Goal: Information Seeking & Learning: Learn about a topic

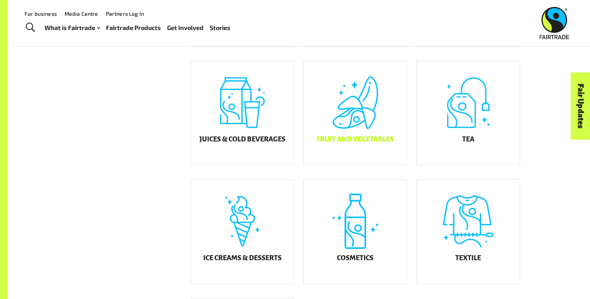
scroll to position [313, 0]
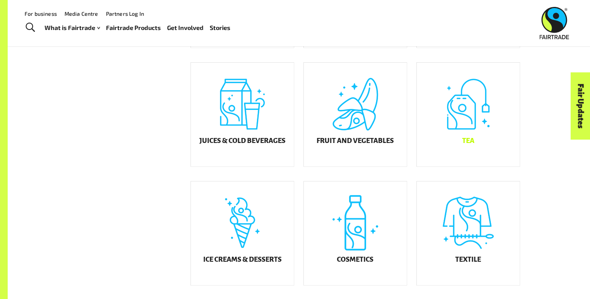
click at [483, 153] on div "Tea" at bounding box center [468, 115] width 103 height 104
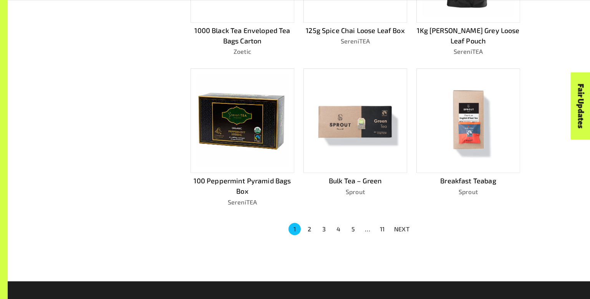
scroll to position [481, 0]
click at [311, 225] on button "2" at bounding box center [309, 229] width 12 height 12
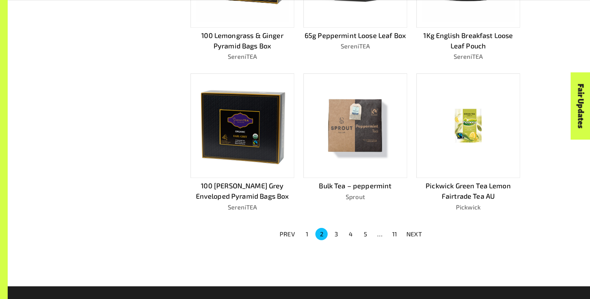
scroll to position [579, 0]
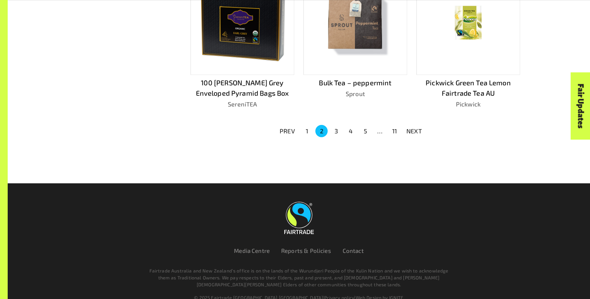
click at [303, 125] on button "1" at bounding box center [307, 131] width 12 height 12
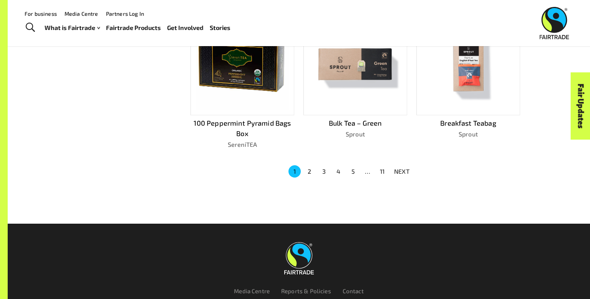
scroll to position [521, 0]
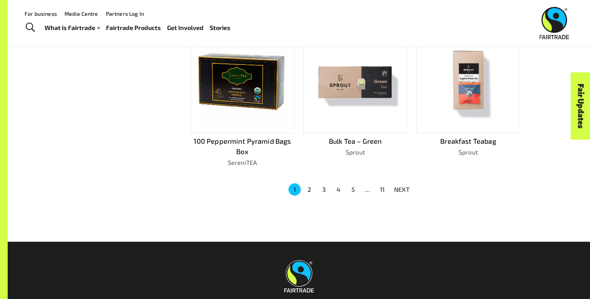
click at [394, 109] on img at bounding box center [355, 81] width 93 height 93
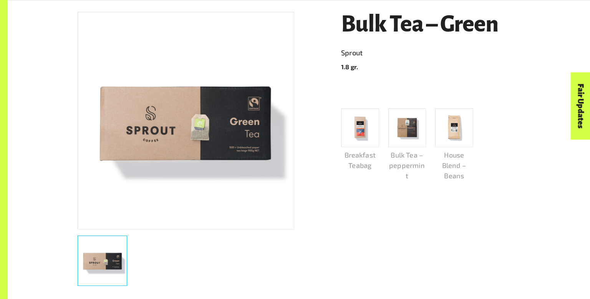
scroll to position [164, 0]
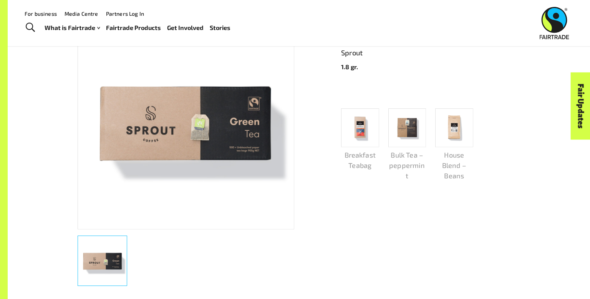
click at [151, 75] on img at bounding box center [186, 121] width 216 height 216
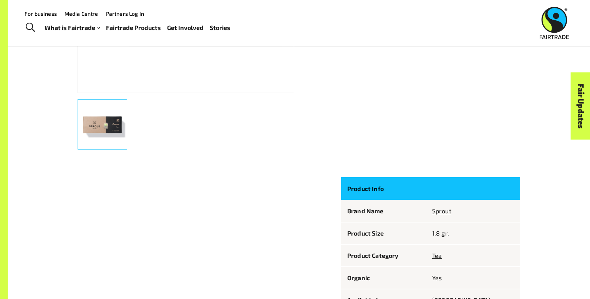
scroll to position [298, 0]
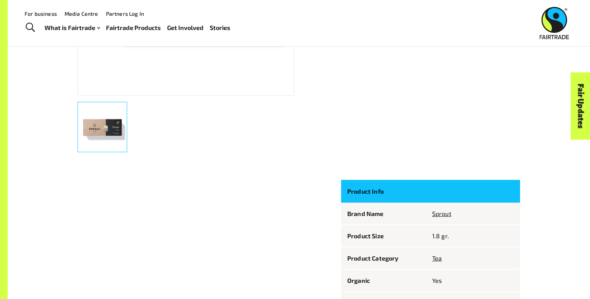
click at [399, 188] on p "Product Info" at bounding box center [383, 191] width 73 height 10
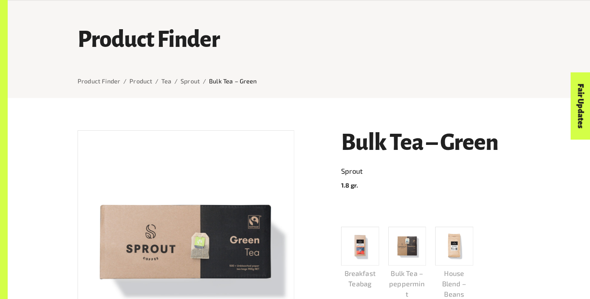
scroll to position [46, 0]
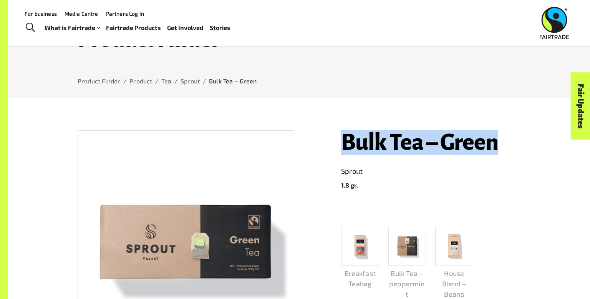
drag, startPoint x: 340, startPoint y: 145, endPoint x: 495, endPoint y: 153, distance: 154.6
click at [495, 153] on div "Bulk Tea – Green Sprout 1.8 gr. Breakfast Teabag Bulk Tea – peppermint House Bl…" at bounding box center [426, 265] width 188 height 289
copy h1 "Bulk Tea – Green"
click at [236, 82] on p "Bulk Tea – Green" at bounding box center [233, 80] width 48 height 9
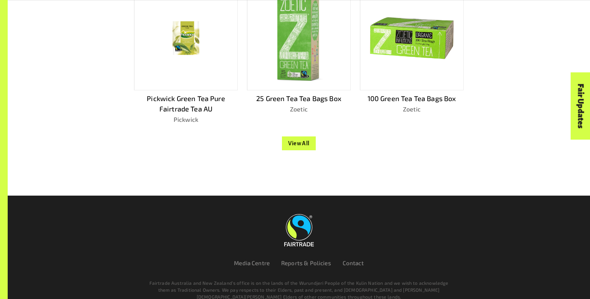
scroll to position [781, 0]
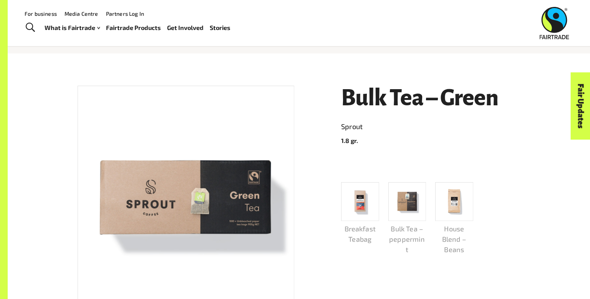
click at [453, 198] on img at bounding box center [454, 201] width 33 height 33
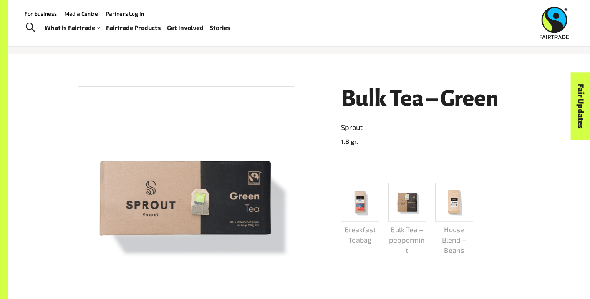
scroll to position [91, 0]
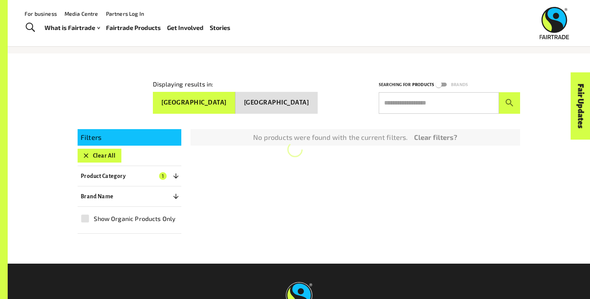
scroll to position [153, 0]
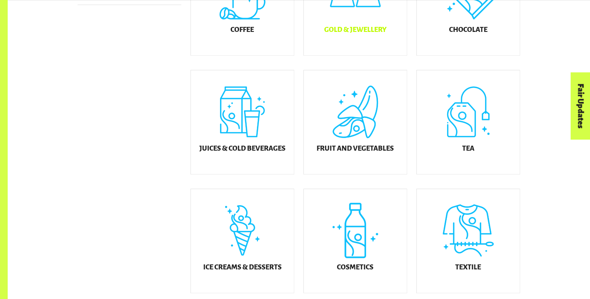
scroll to position [306, 0]
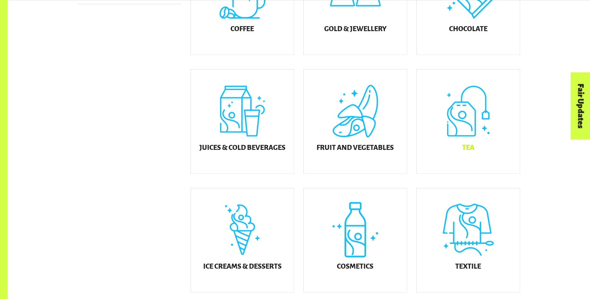
click at [446, 146] on div "Tea" at bounding box center [468, 122] width 103 height 104
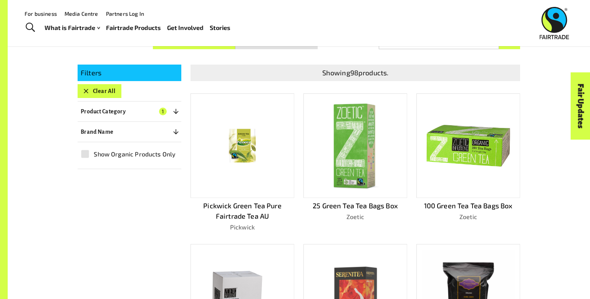
click at [446, 146] on img at bounding box center [468, 145] width 93 height 91
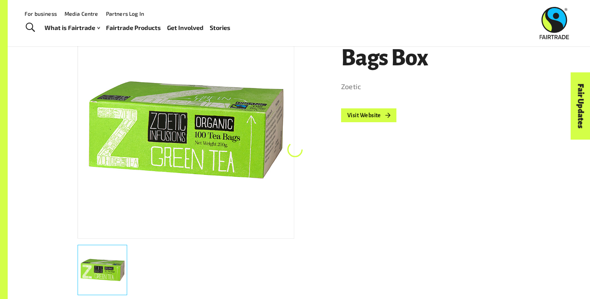
scroll to position [144, 0]
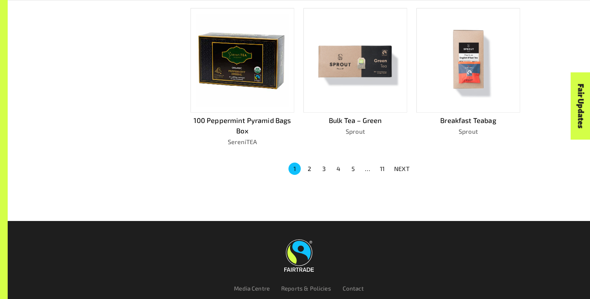
scroll to position [544, 0]
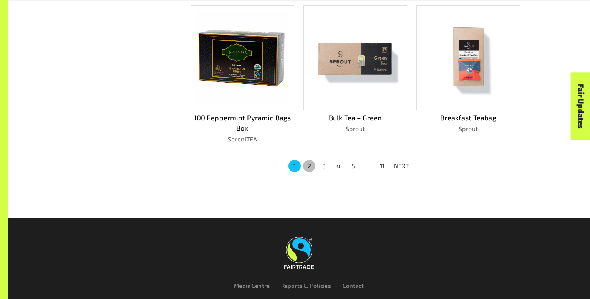
click at [307, 162] on button "2" at bounding box center [309, 166] width 12 height 12
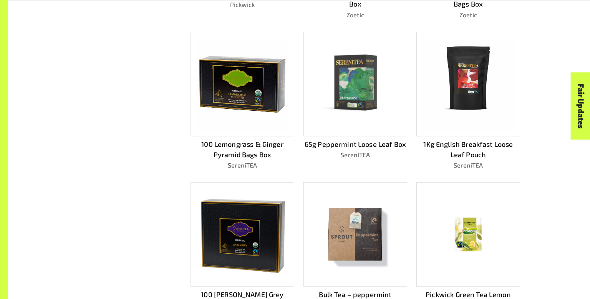
scroll to position [579, 0]
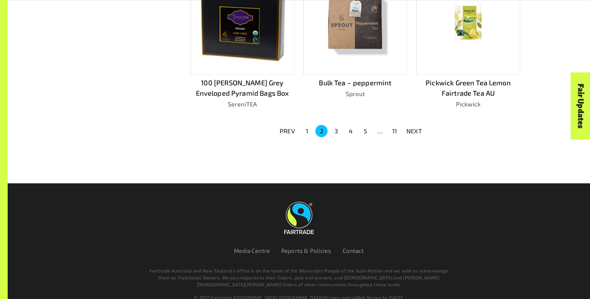
click at [336, 125] on button "3" at bounding box center [336, 131] width 12 height 12
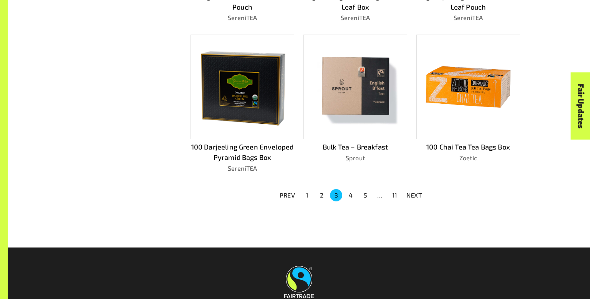
scroll to position [532, 0]
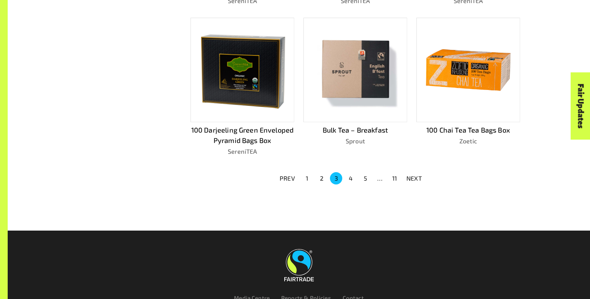
click at [349, 176] on button "4" at bounding box center [351, 178] width 12 height 12
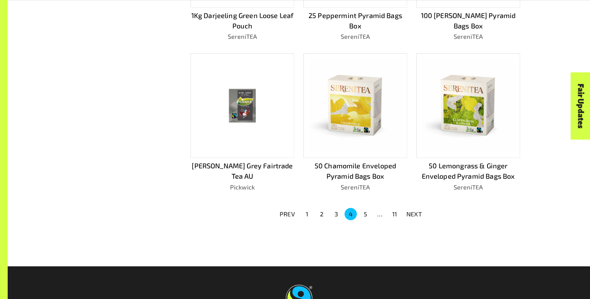
scroll to position [546, 0]
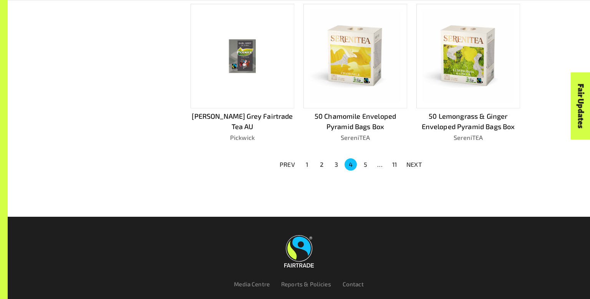
click at [366, 158] on button "5" at bounding box center [365, 164] width 12 height 12
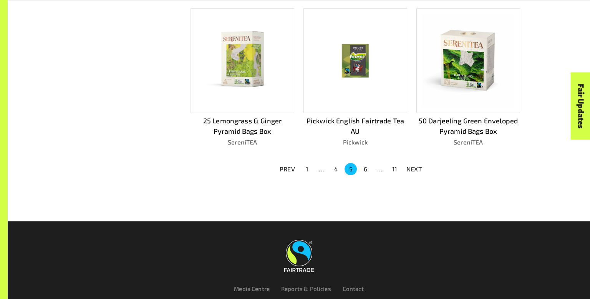
scroll to position [589, 0]
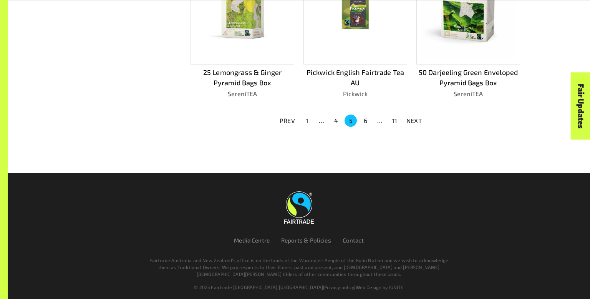
click at [317, 120] on li "…" at bounding box center [321, 120] width 15 height 9
click at [307, 115] on button "1" at bounding box center [307, 120] width 12 height 12
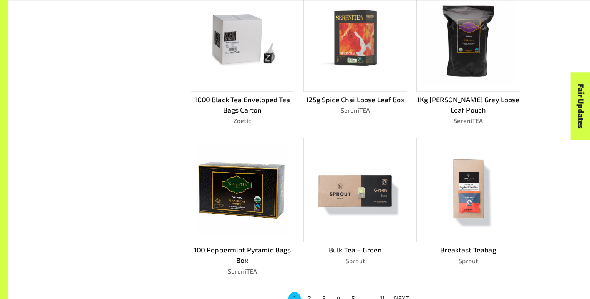
scroll to position [413, 0]
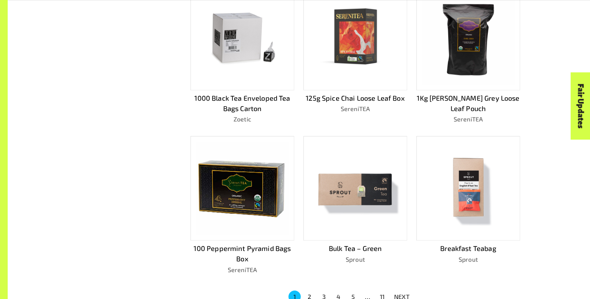
click at [402, 156] on div at bounding box center [356, 188] width 104 height 105
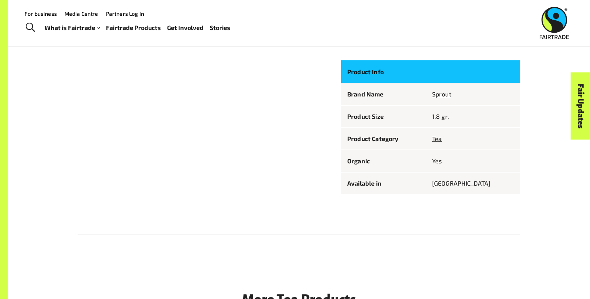
scroll to position [414, 0]
